Goal: Information Seeking & Learning: Understand process/instructions

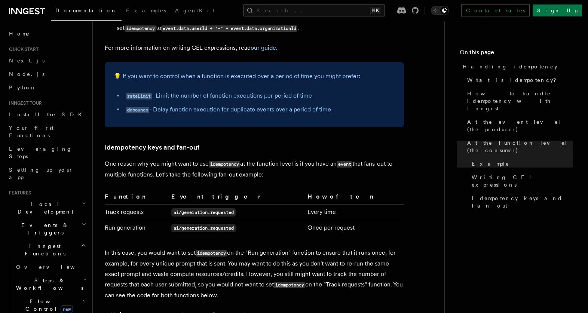
scroll to position [1499, 0]
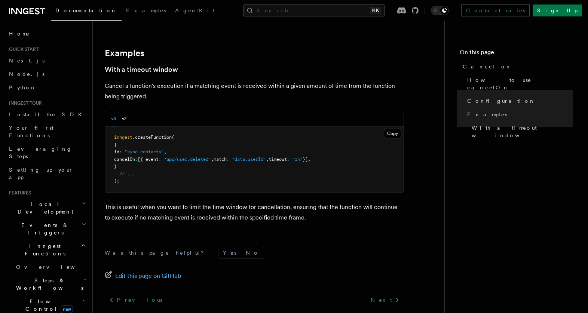
scroll to position [1140, 0]
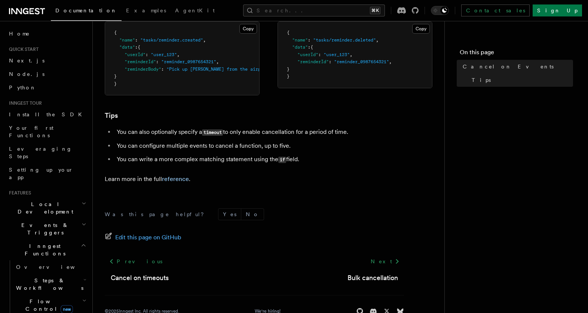
scroll to position [526, 0]
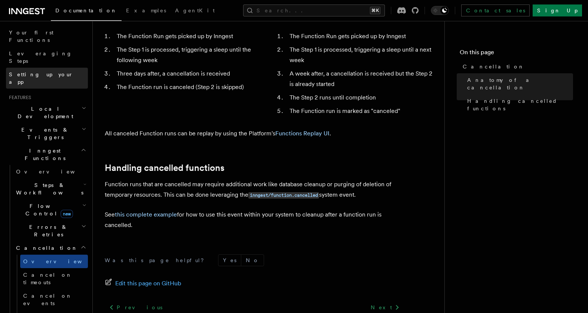
scroll to position [99, 0]
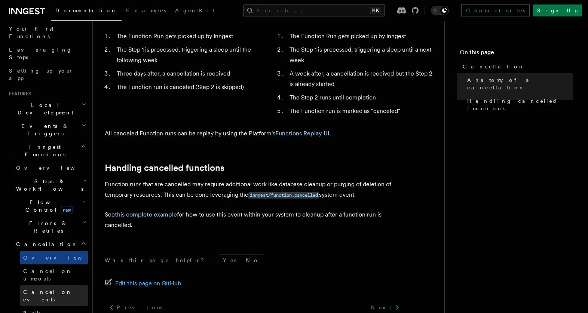
click at [46, 285] on link "Cancel on events" at bounding box center [54, 295] width 68 height 21
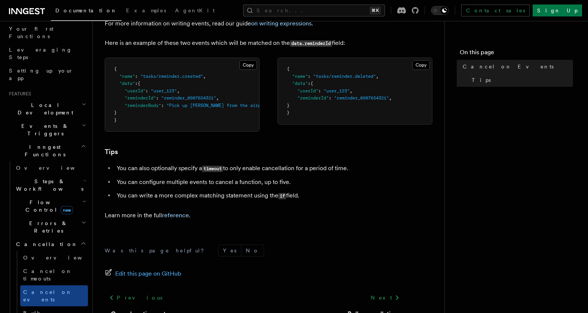
scroll to position [483, 0]
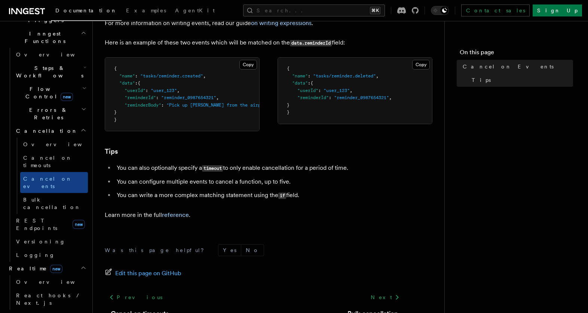
scroll to position [220, 0]
